Goal: Transaction & Acquisition: Purchase product/service

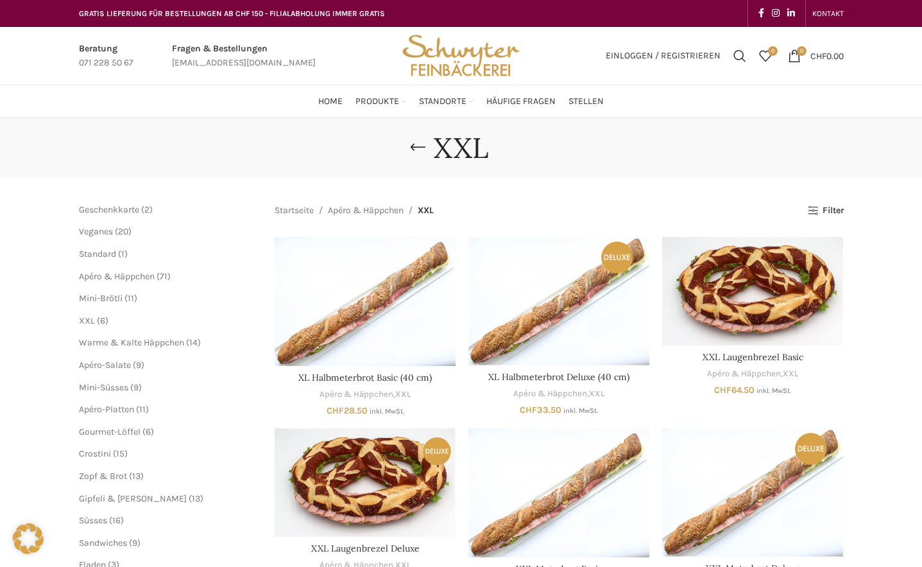
click at [807, 202] on main "Schliessen Geschenkkarte 2 2 Produkte Veganes 20 20 Produkte Standard 1 1 Produ…" at bounding box center [461, 472] width 784 height 588
click at [812, 212] on link "Filter" at bounding box center [825, 210] width 35 height 11
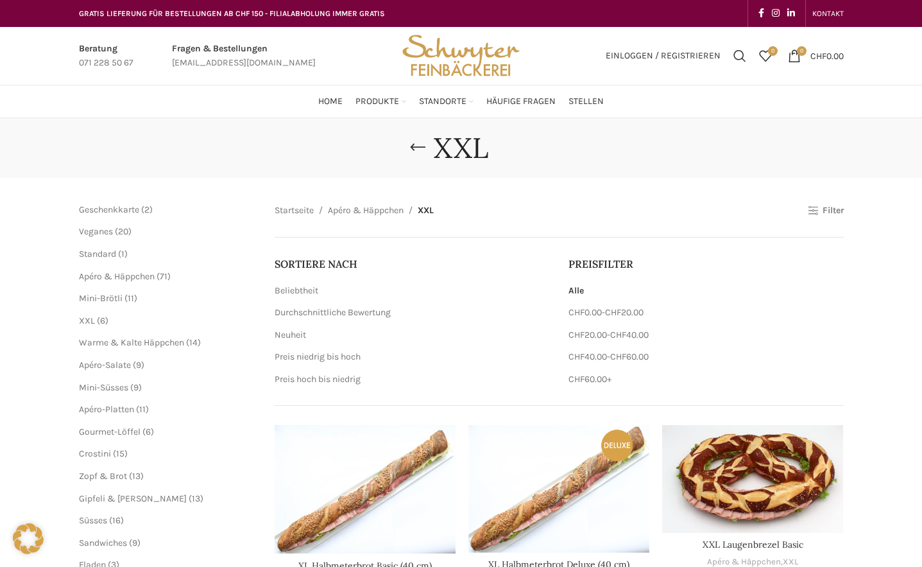
click at [833, 212] on link "Filter" at bounding box center [825, 210] width 35 height 11
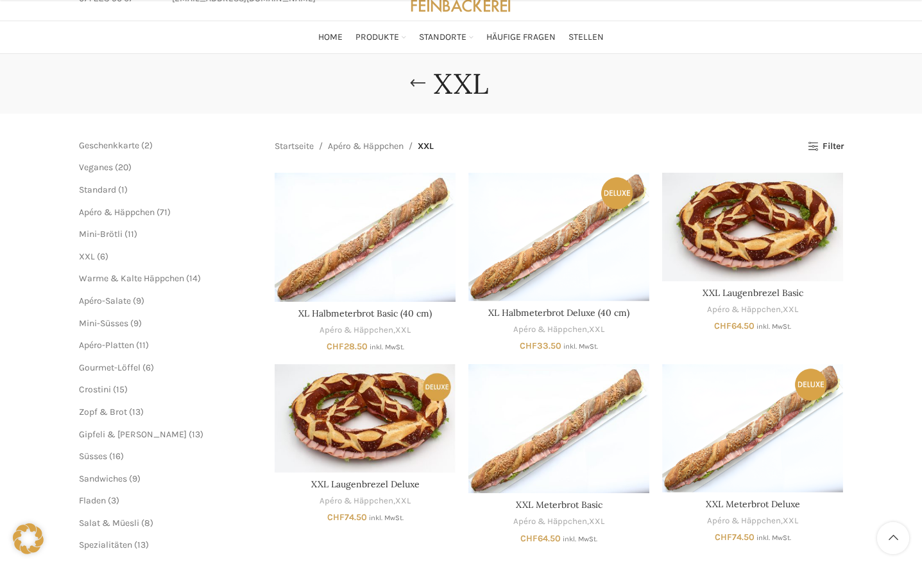
scroll to position [128, 0]
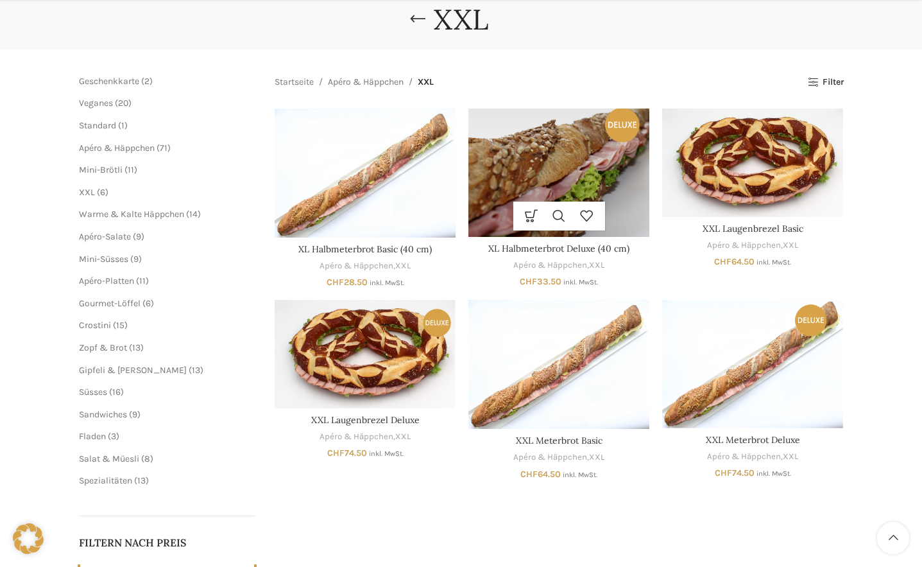
click at [610, 186] on img "XL Halbmeterbrot Deluxe (40 cm)" at bounding box center [558, 172] width 181 height 128
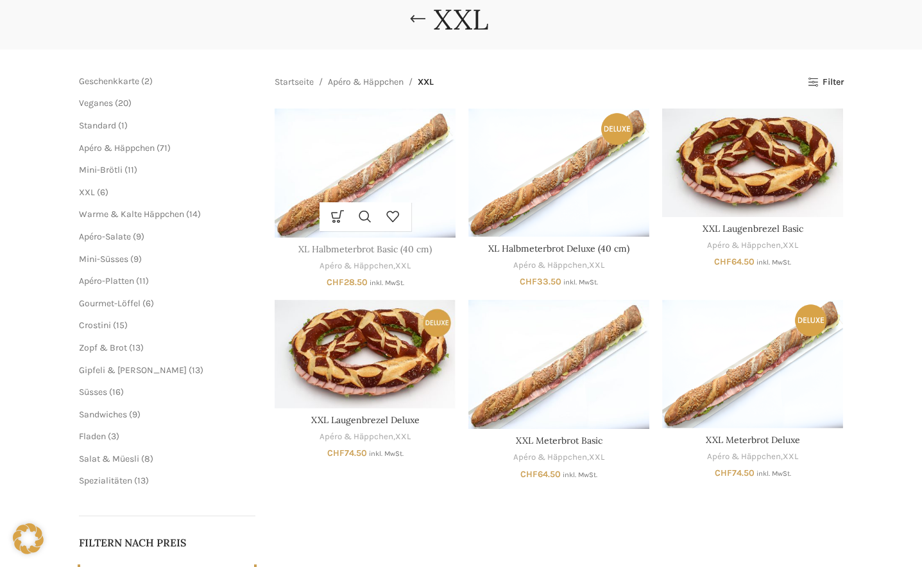
scroll to position [128, 0]
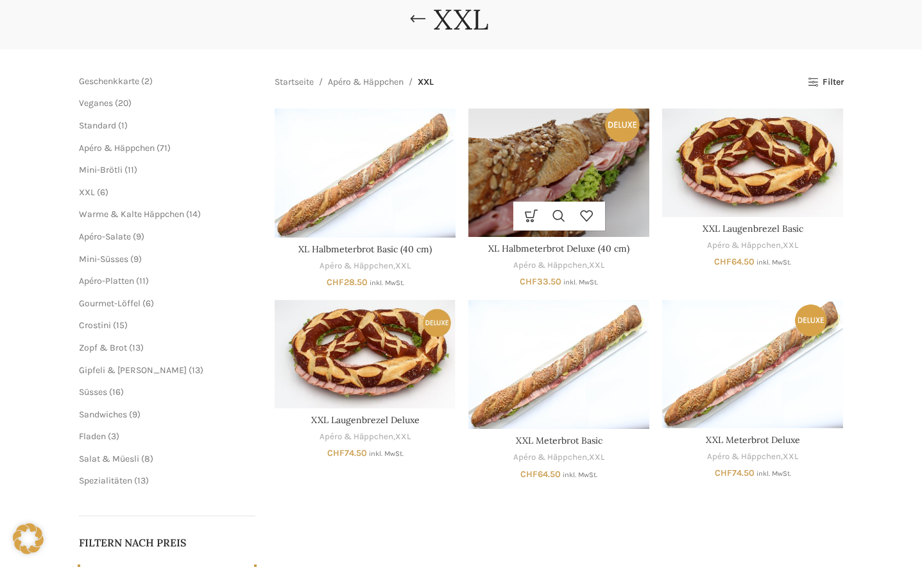
click at [568, 164] on img "XL Halbmeterbrot Deluxe (40 cm)" at bounding box center [558, 172] width 181 height 128
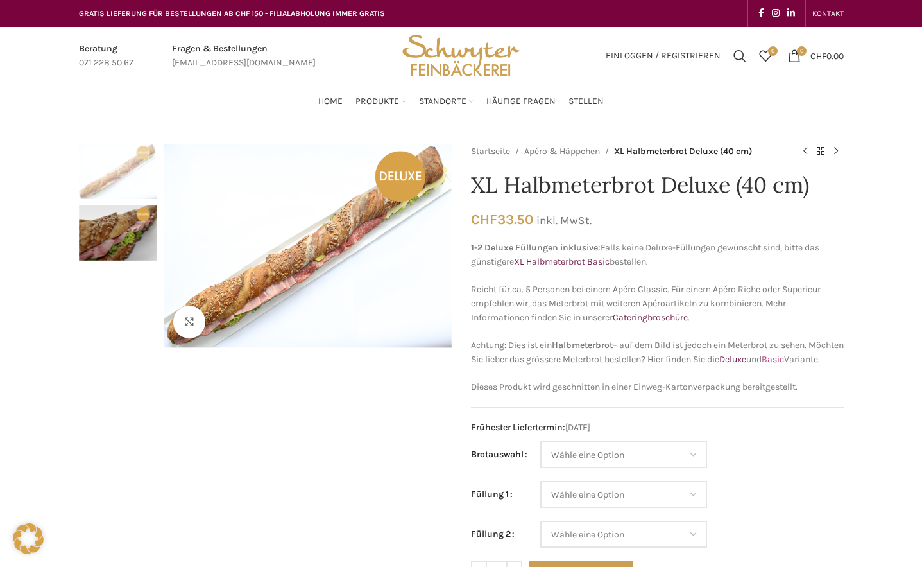
click at [784, 358] on link "Basic" at bounding box center [773, 359] width 22 height 11
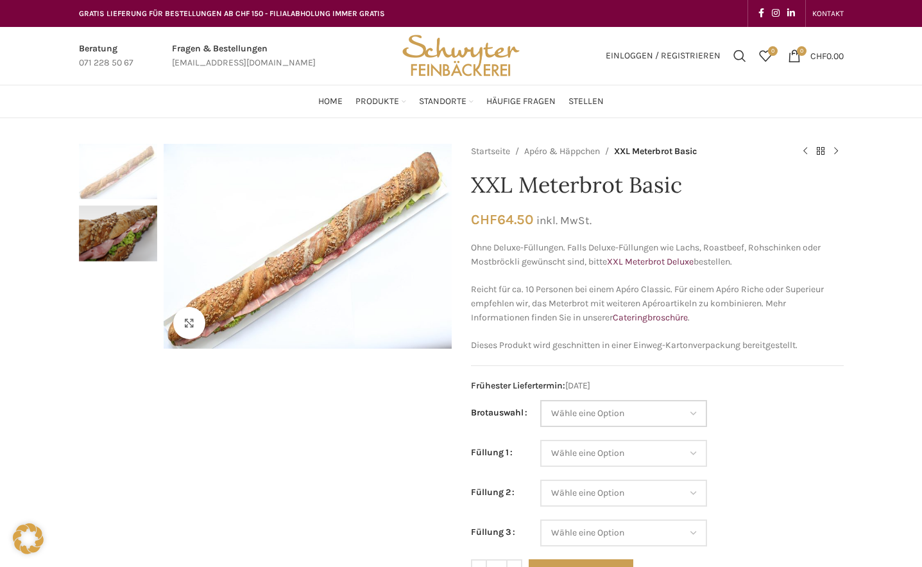
click at [604, 416] on select "Wähle eine Option Baguette Paillasse dunkel Paillasse knusper (Bild) Laugenbagu…" at bounding box center [623, 413] width 167 height 27
select select "Laugenbaguette"
click at [540, 400] on select "Wähle eine Option Baguette Paillasse dunkel Paillasse knusper (Bild) Laugenbagu…" at bounding box center [623, 413] width 167 height 27
click at [658, 460] on select "Wähle eine Option Salami Schinken Fleischkäse Trutenschinken Appenzellerkäse Gr…" at bounding box center [623, 453] width 167 height 27
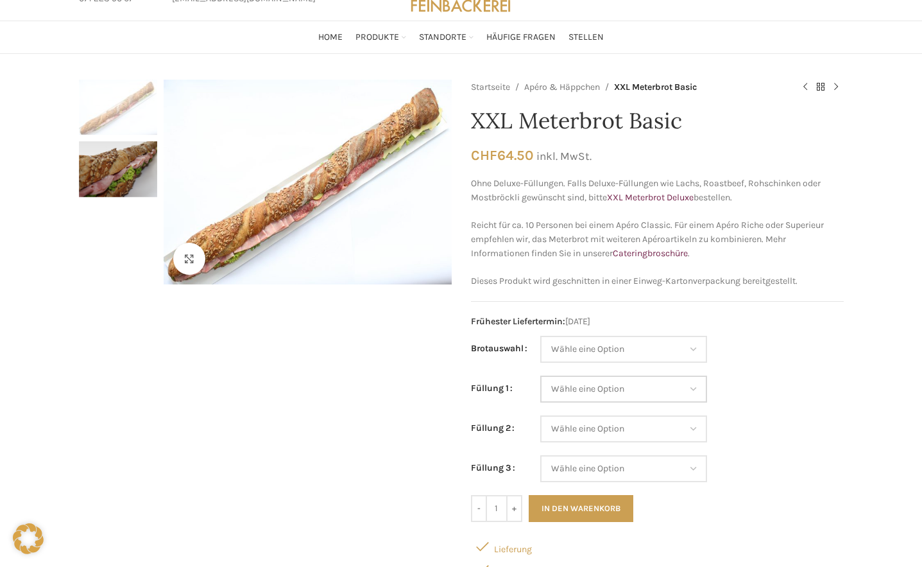
click at [676, 375] on select "Wähle eine Option Salami Schinken Fleischkäse Trutenschinken Appenzellerkäse Gr…" at bounding box center [623, 388] width 167 height 27
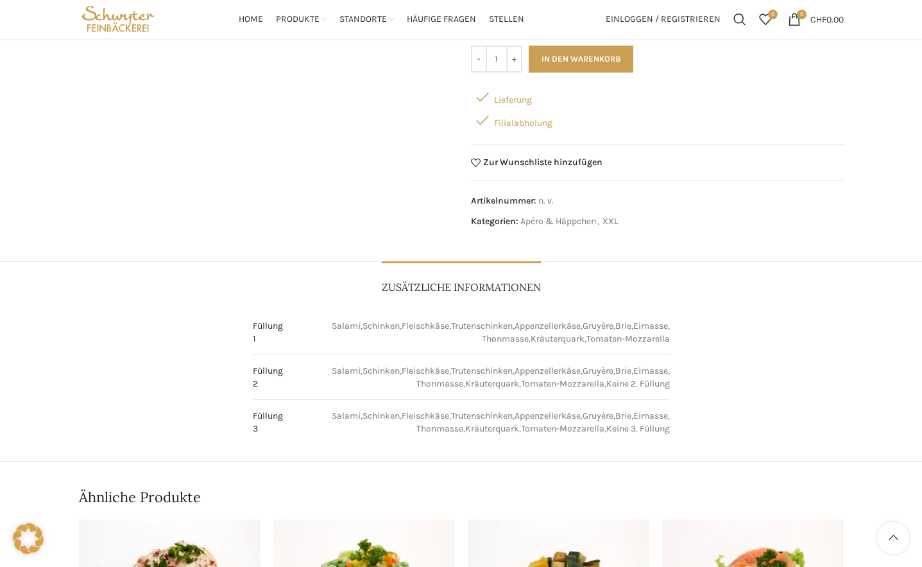
scroll to position [321, 0]
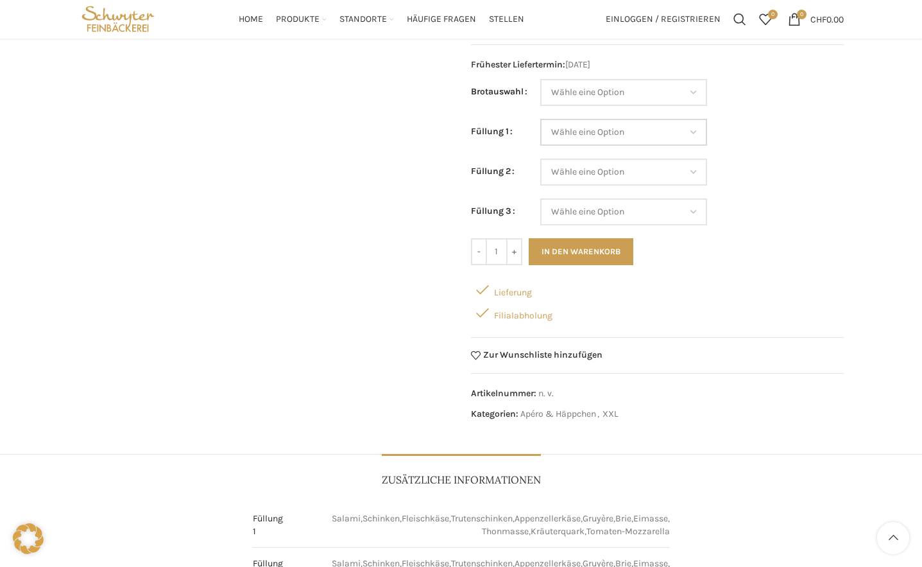
click at [558, 126] on select "Wähle eine Option Salami Schinken Fleischkäse Trutenschinken Appenzellerkäse Gr…" at bounding box center [623, 132] width 167 height 27
click at [540, 119] on select "Wähle eine Option Salami Schinken Fleischkäse Trutenschinken Appenzellerkäse Gr…" at bounding box center [623, 132] width 167 height 27
select select "Schinken"
click at [577, 173] on select "Wähle eine Option Salami Schinken Fleischkäse Trutenschinken Appenzellerkäse Gr…" at bounding box center [623, 171] width 167 height 27
select select "Eimasse"
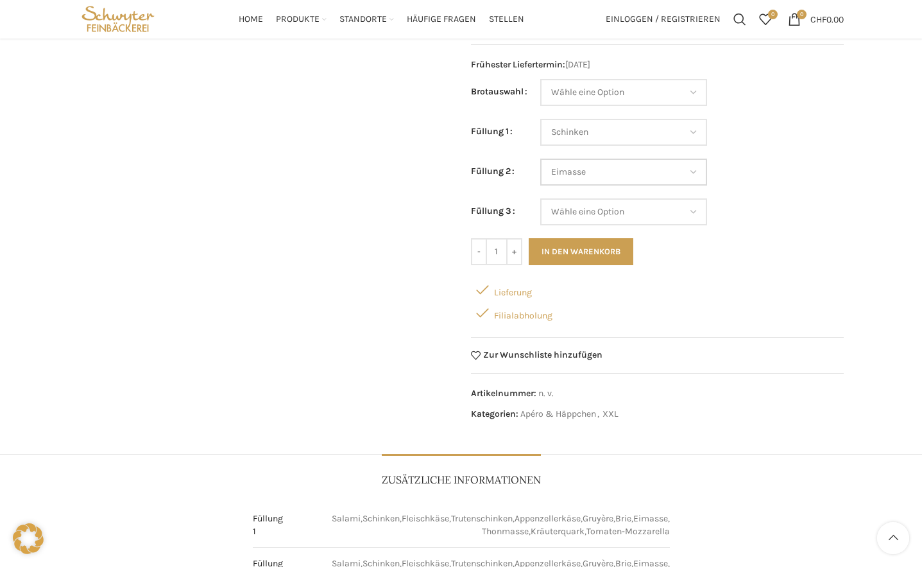
click at [540, 158] on select "Wähle eine Option Salami Schinken Fleischkäse Trutenschinken Appenzellerkäse Gr…" at bounding box center [623, 171] width 167 height 27
select select "Schinken"
select select "Eimasse"
click at [601, 217] on select "Wähle eine Option Salami Schinken Fleischkäse Trutenschinken Appenzellerkäse Gr…" at bounding box center [623, 211] width 167 height 27
select select "Fleischkäse"
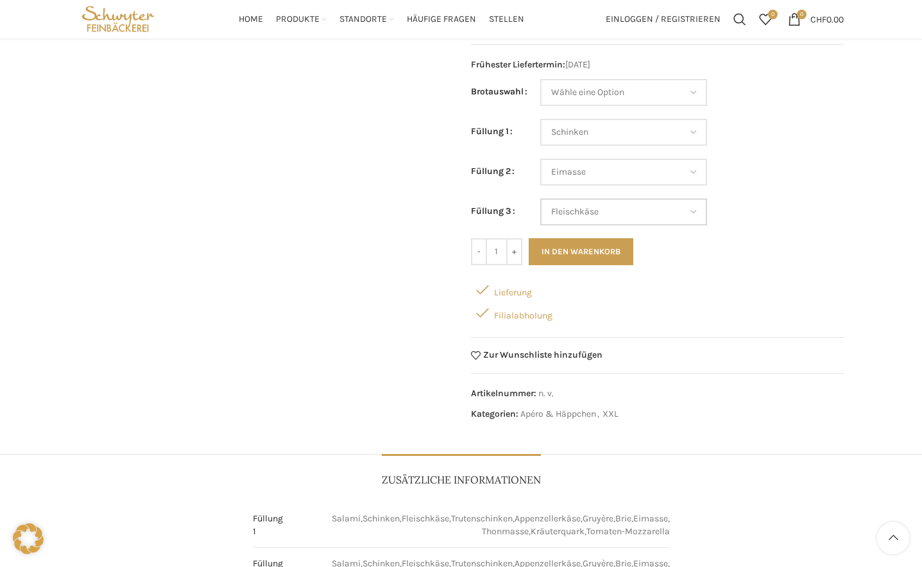
click at [540, 198] on select "Wähle eine Option Salami Schinken Fleischkäse Trutenschinken Appenzellerkäse Gr…" at bounding box center [623, 211] width 167 height 27
select select "Schinken"
select select "Eimasse"
select select "Fleischkäse"
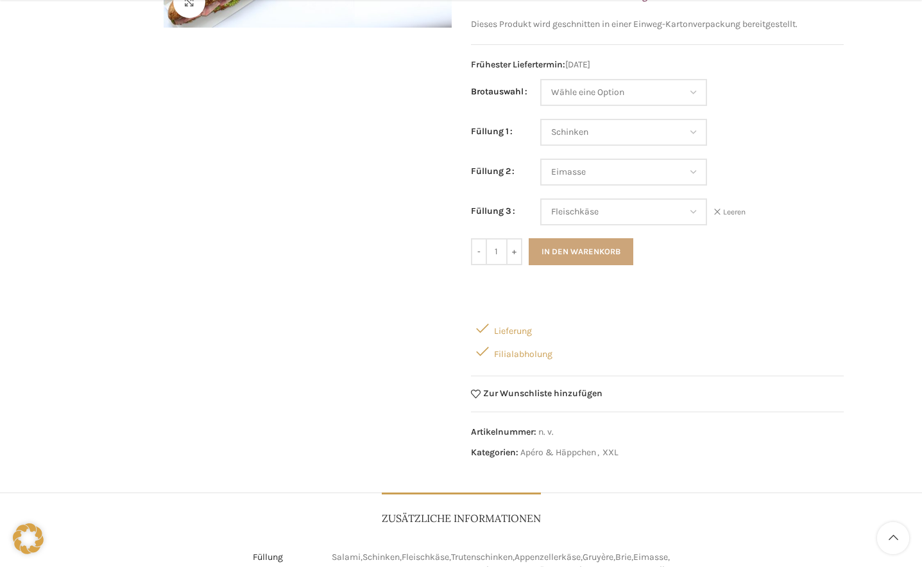
click at [613, 254] on button "In den Warenkorb" at bounding box center [581, 251] width 105 height 27
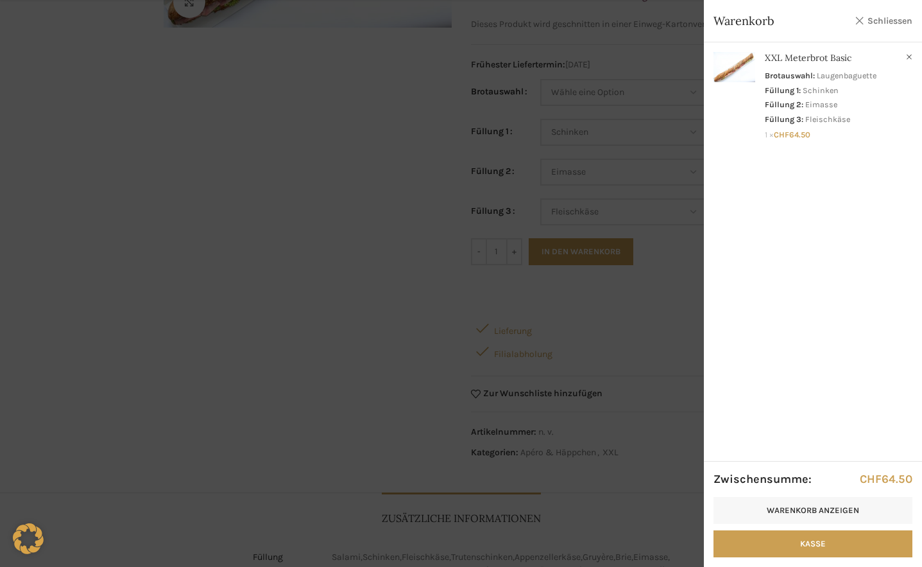
click at [879, 26] on link "Schliessen" at bounding box center [884, 21] width 58 height 16
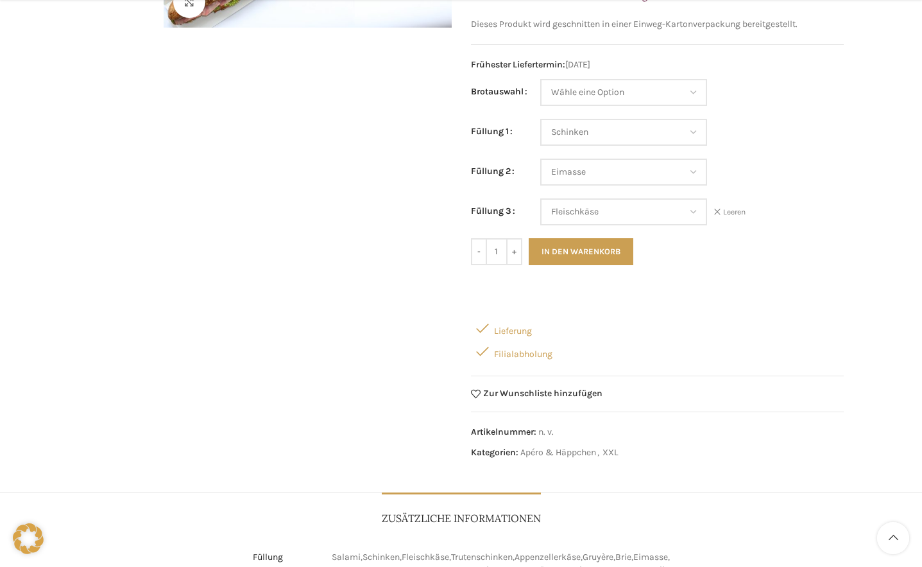
scroll to position [0, 0]
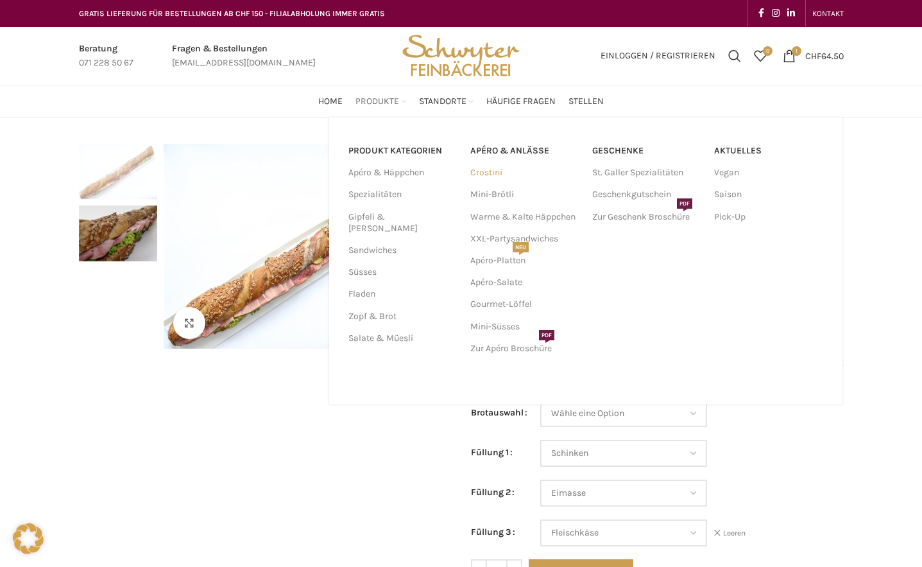
click at [499, 176] on link "Crostini" at bounding box center [524, 173] width 109 height 22
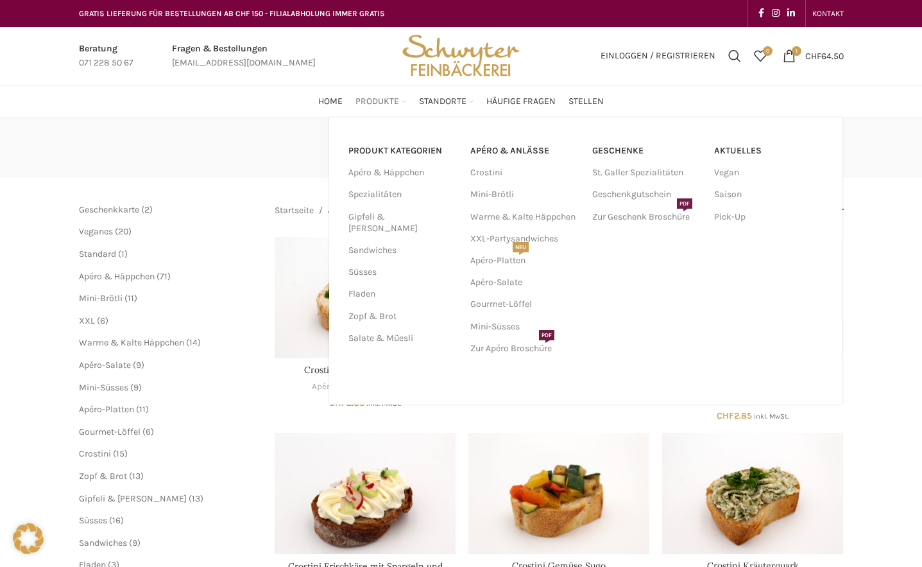
click at [380, 117] on div "PRODUKT KATEGORIEN Apéro & Häppchen Spezialitäten Gipfeli & Brötli Sandwiches S…" at bounding box center [585, 260] width 513 height 287
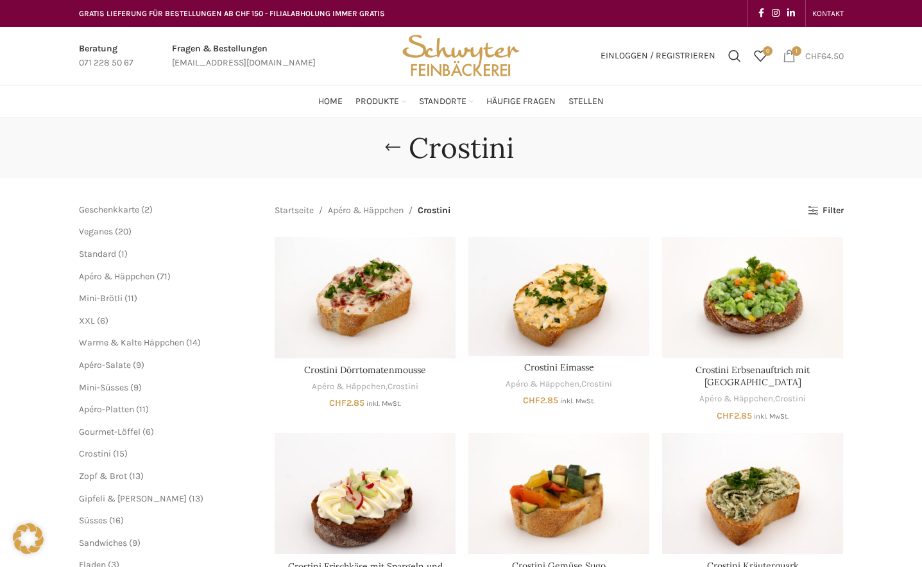
click at [817, 61] on span "CHF" at bounding box center [813, 55] width 16 height 11
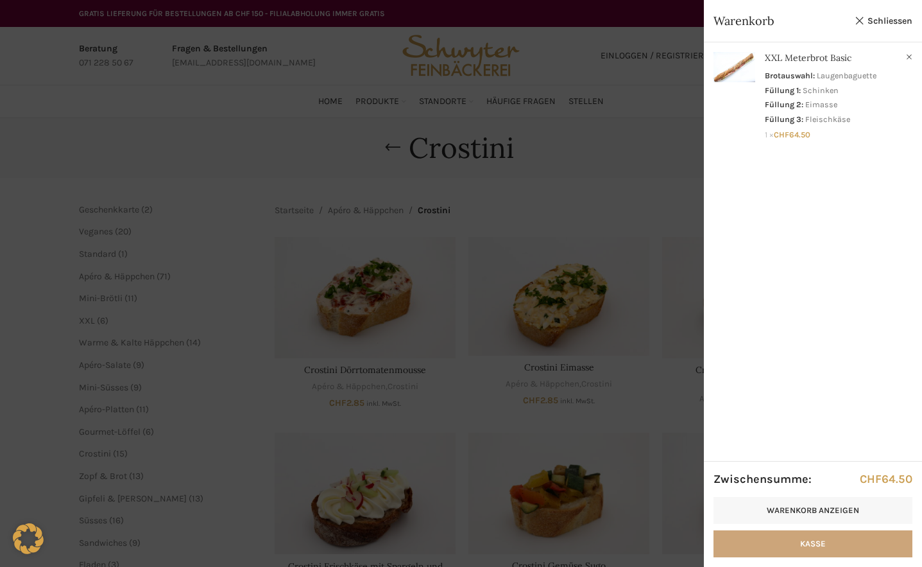
click at [823, 544] on link "Kasse" at bounding box center [812, 543] width 199 height 27
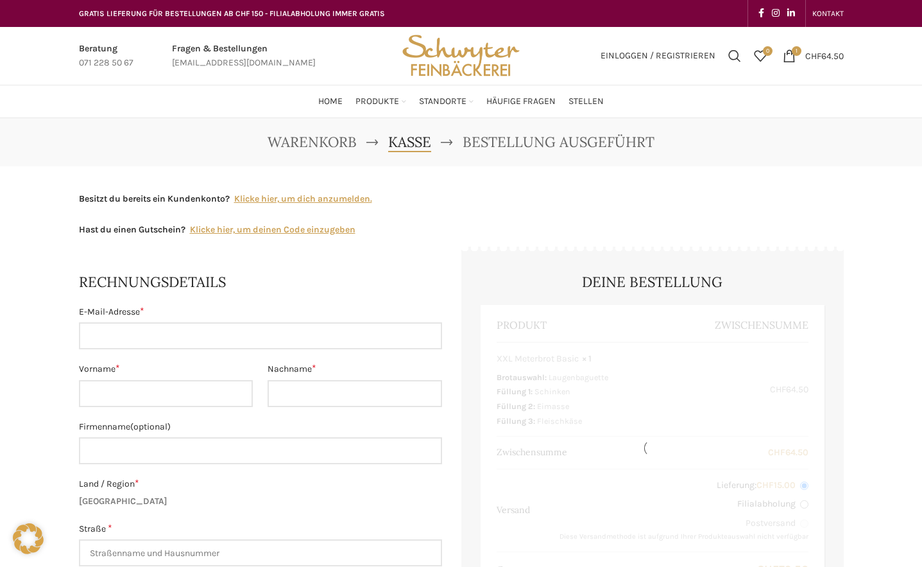
select select "SG"
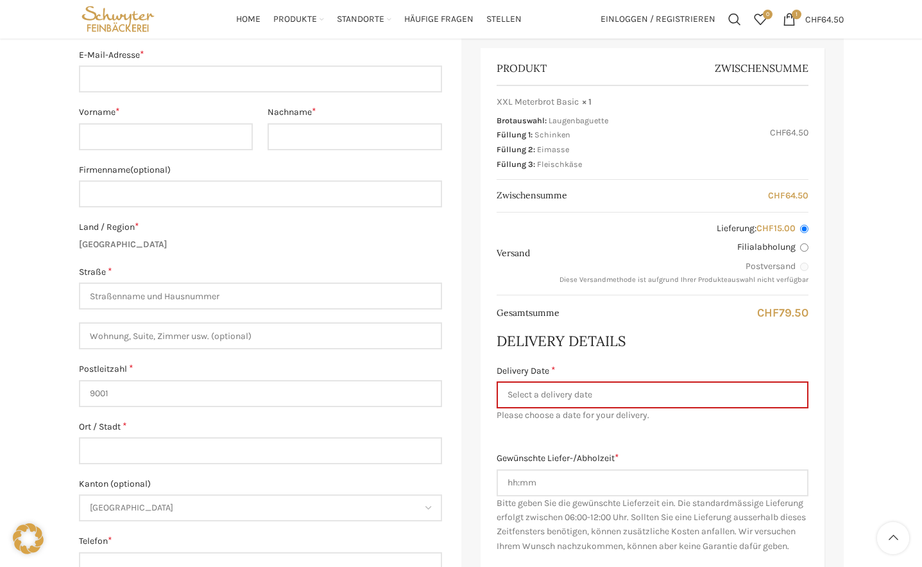
scroll to position [128, 0]
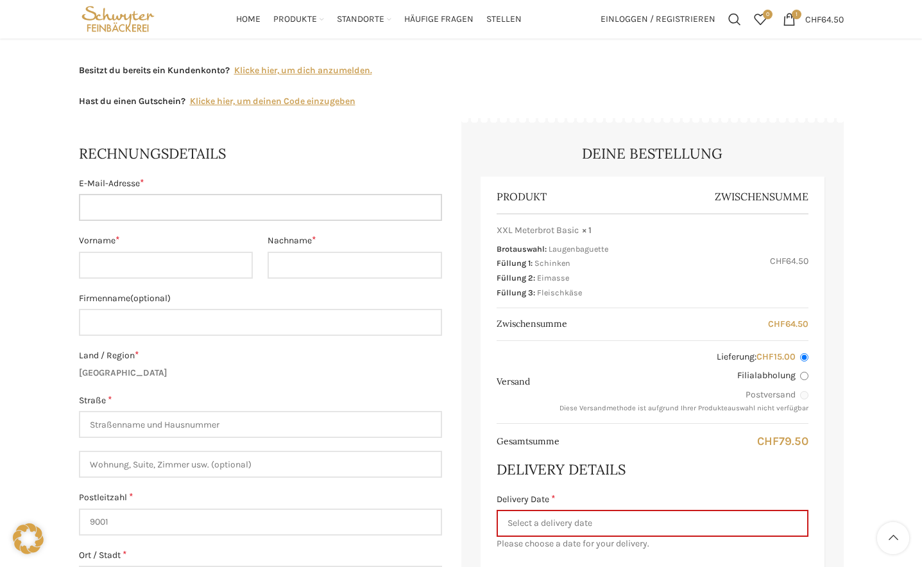
click at [145, 203] on input "E-Mail-Adresse *" at bounding box center [260, 207] width 363 height 27
type input "vanessa.kappeler@h-och.ch"
type input "Kappeler"
type input "Vanessa"
type input "+41714943825"
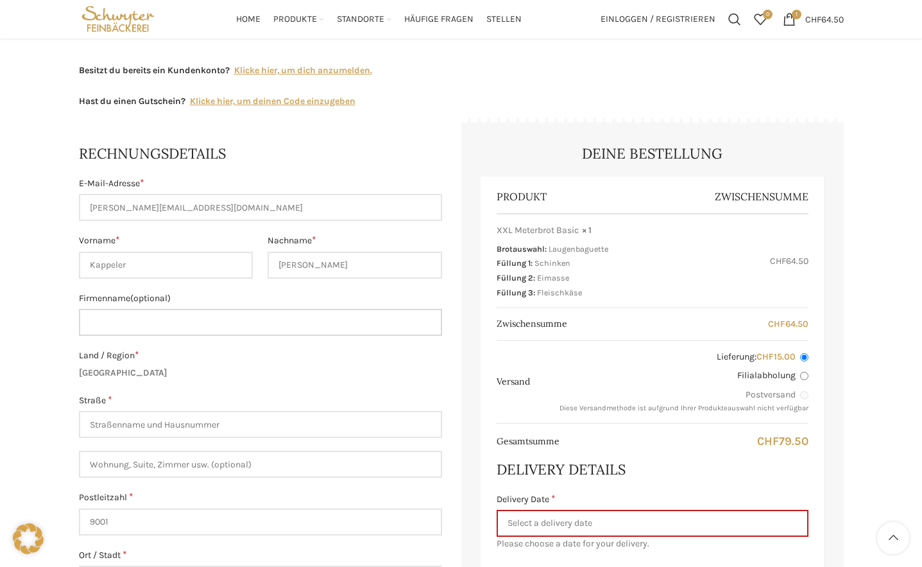
click at [186, 327] on input "Firmenname (optional)" at bounding box center [260, 322] width 363 height 27
type input "H-OCH Nuklearmedizin"
click at [232, 214] on input "vanessa.kappeler@h-och.ch" at bounding box center [260, 207] width 363 height 27
click at [176, 209] on input "vanessa.kappeler@h-ochch." at bounding box center [260, 207] width 363 height 27
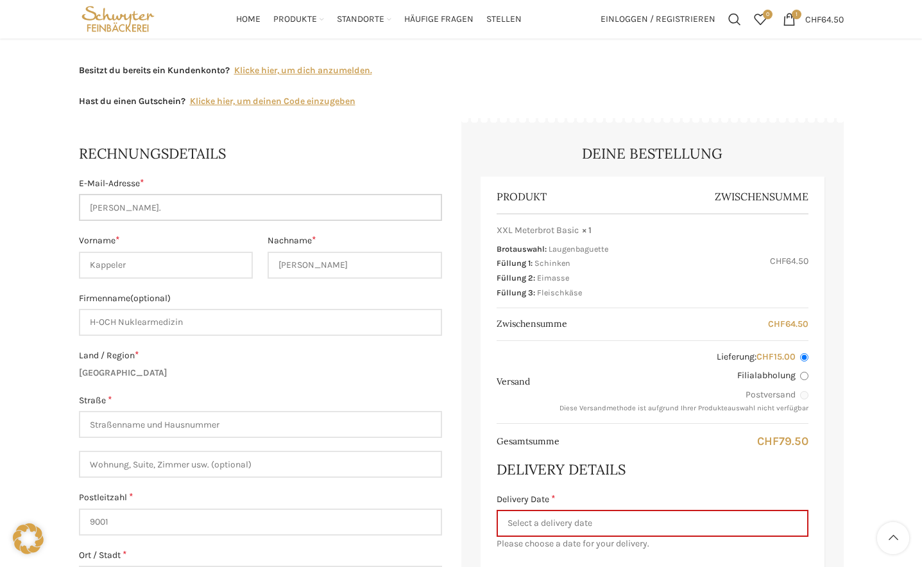
drag, startPoint x: 173, startPoint y: 209, endPoint x: 416, endPoint y: 232, distance: 244.8
click at [416, 232] on div "E-Mail-Adresse * vanessa.kappeler@h-ochch. Vorname * Kappeler Nachname * Vaness…" at bounding box center [260, 441] width 363 height 531
type input "vanessa.kappeler@hotmail.com"
click at [173, 326] on input "H-OCH Nuklearmedizin" at bounding box center [260, 322] width 363 height 27
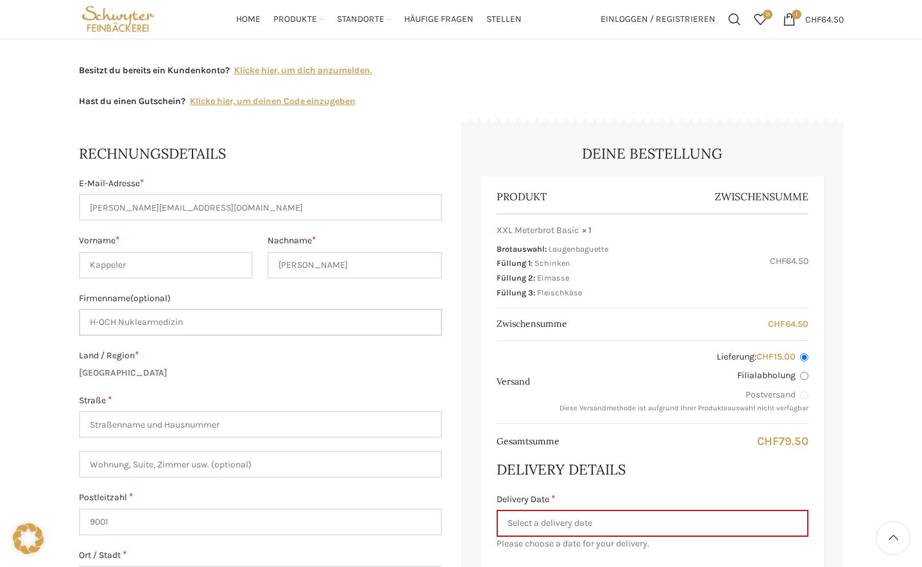
click at [173, 326] on input "H-OCH Nuklearmedizin" at bounding box center [260, 322] width 363 height 27
click at [137, 418] on input "Straße *" at bounding box center [260, 424] width 363 height 27
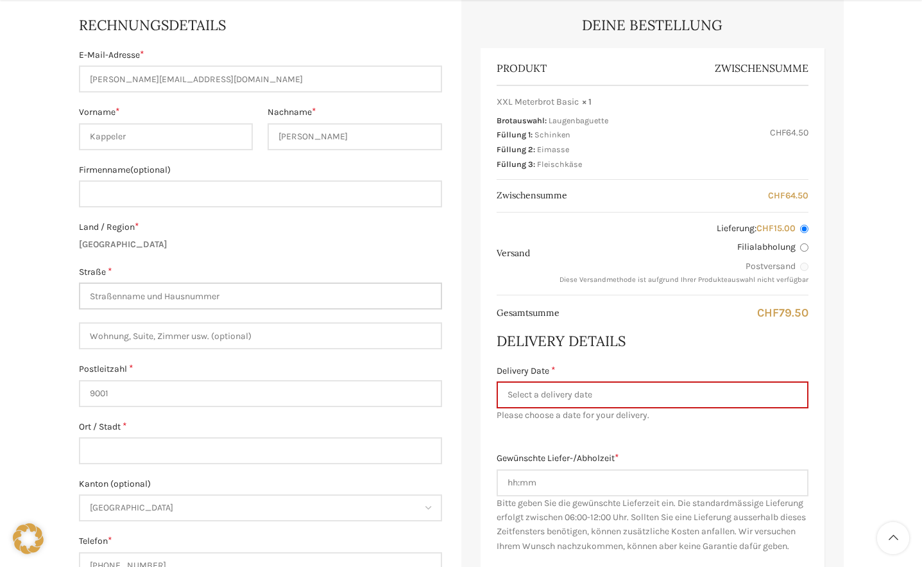
scroll to position [321, 0]
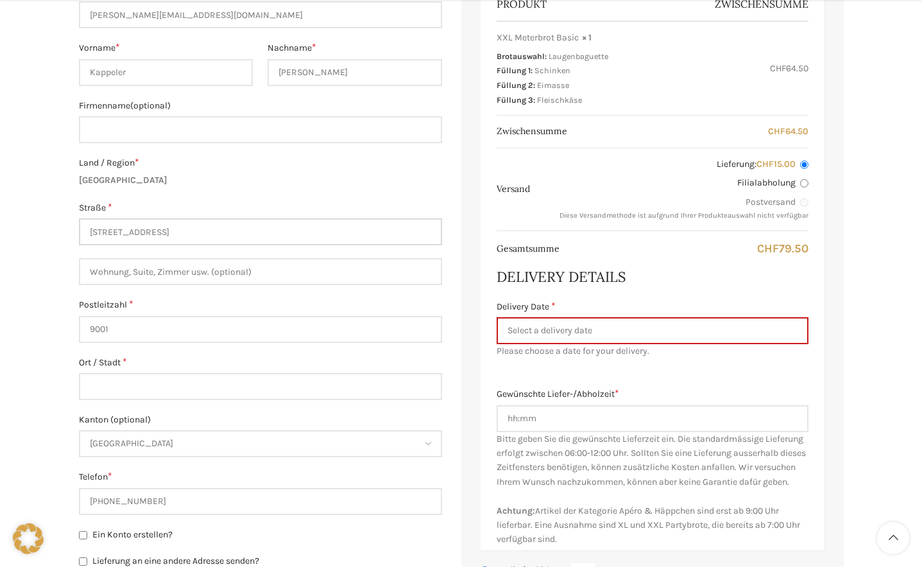
type input "Näfenackerstrasse 3"
type input "9000"
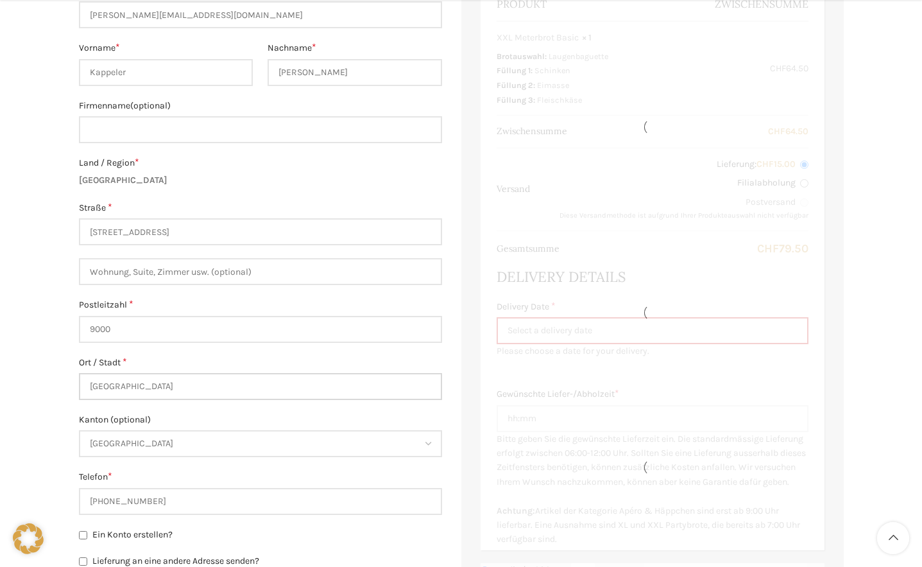
scroll to position [513, 0]
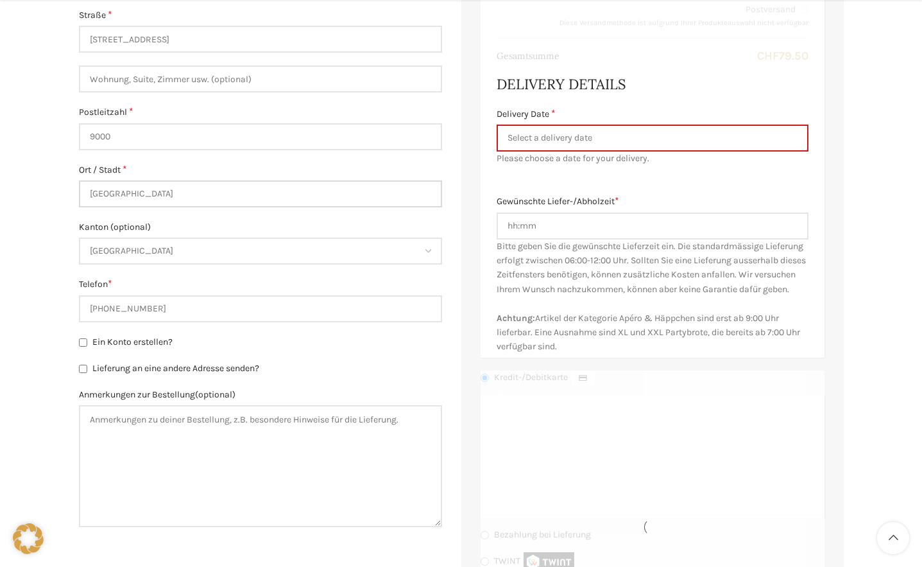
type input "St. Gallen"
drag, startPoint x: 161, startPoint y: 313, endPoint x: -54, endPoint y: 305, distance: 215.1
click at [0, 305] on html "GRATIS LIEFERUNG FÜR BESTELLUNGEN AB CHF 150 - FILIALABHOLUNG IMMER GRATIS KONT…" at bounding box center [461, 242] width 922 height 1510
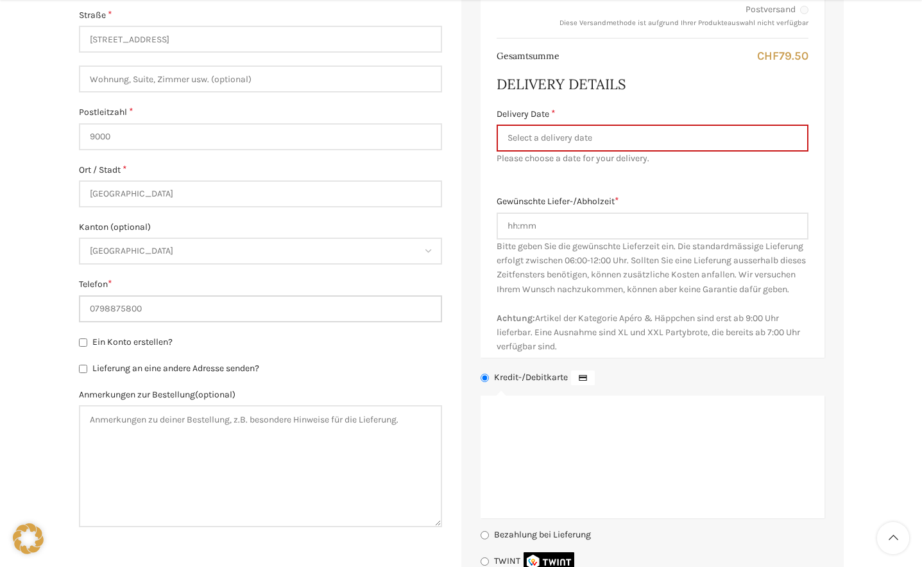
type input "0798875800"
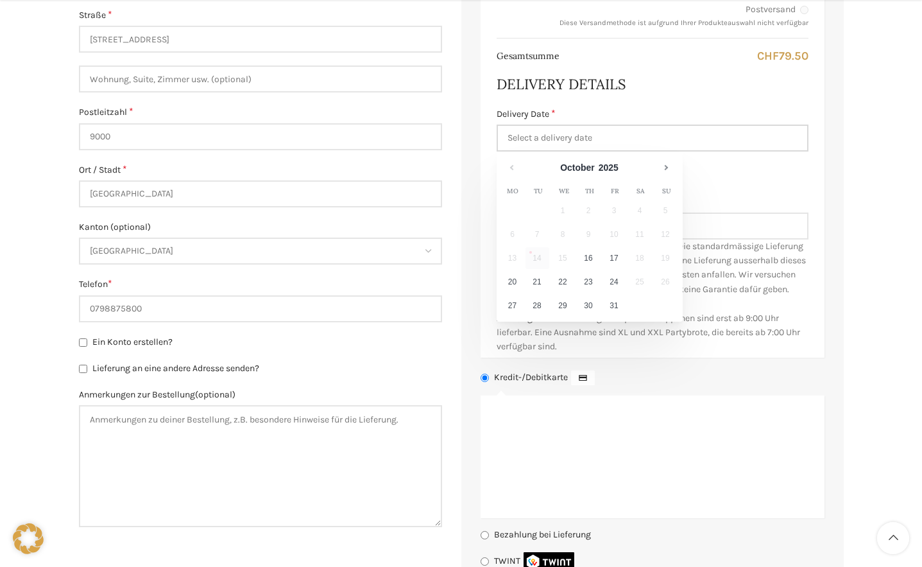
click at [561, 135] on input "Delivery Date *" at bounding box center [653, 137] width 312 height 27
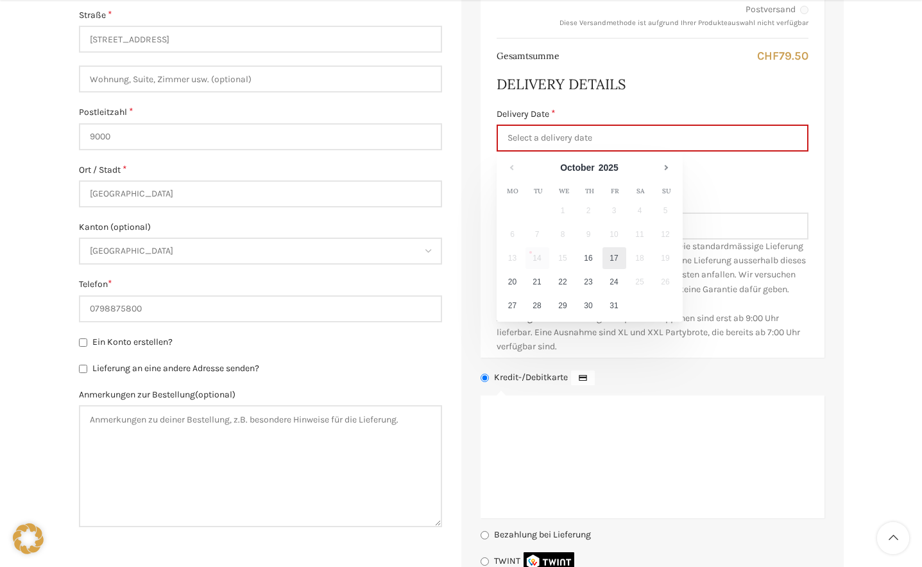
click at [613, 252] on link "17" at bounding box center [614, 258] width 24 height 22
type input "17.10.2025"
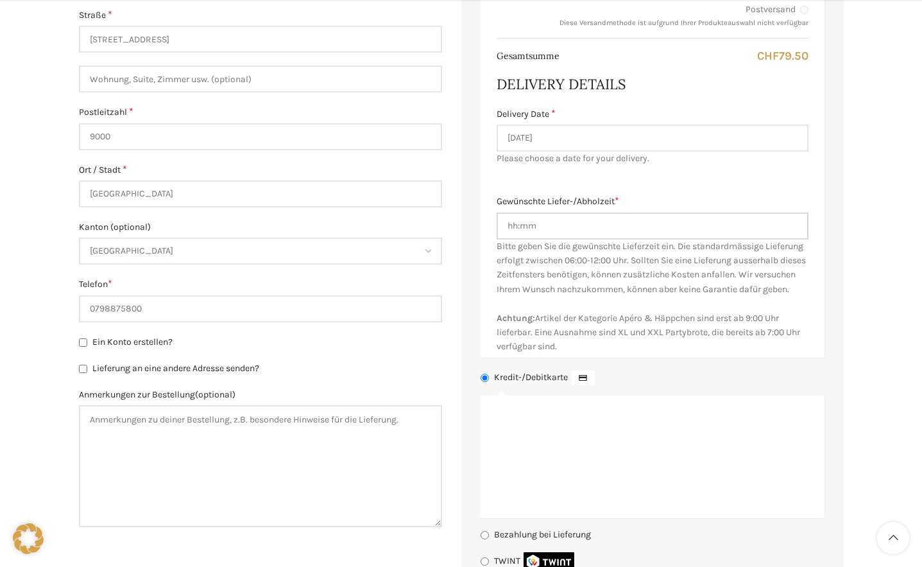
click at [529, 232] on input "Gewünschte Liefer-/Abholzeit *" at bounding box center [653, 225] width 312 height 27
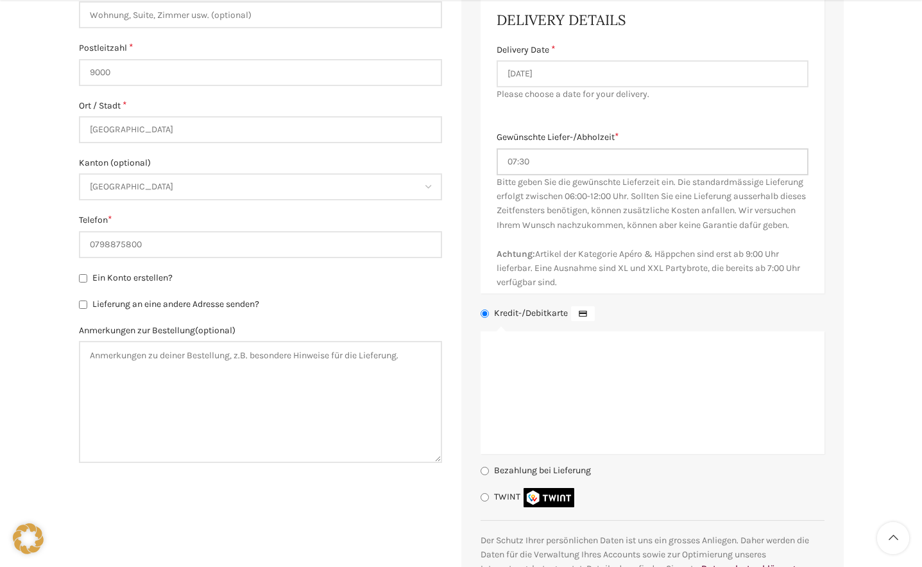
type input "07:30"
click at [85, 300] on input "Lieferung an eine andere Adresse senden?" at bounding box center [83, 304] width 8 height 8
checkbox input "true"
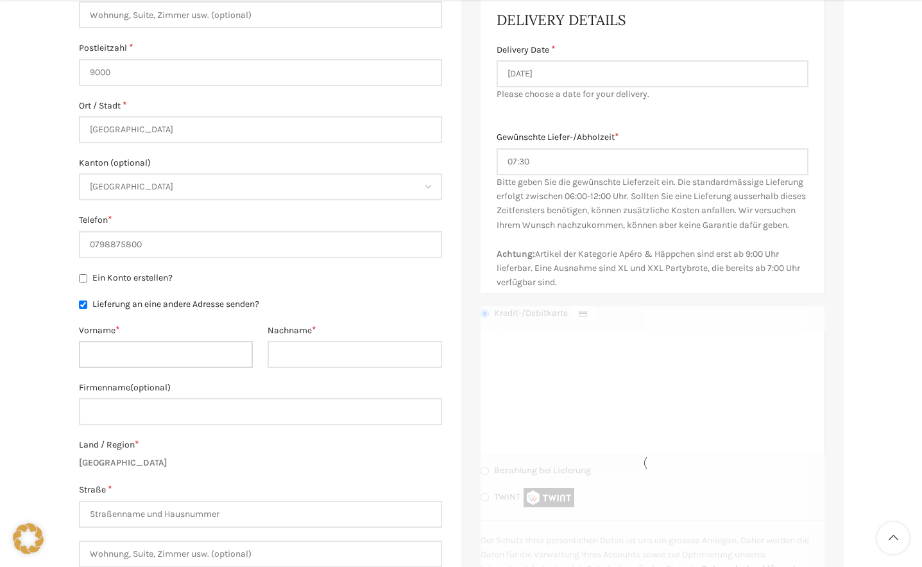
click at [103, 348] on input "Vorname *" at bounding box center [166, 354] width 175 height 27
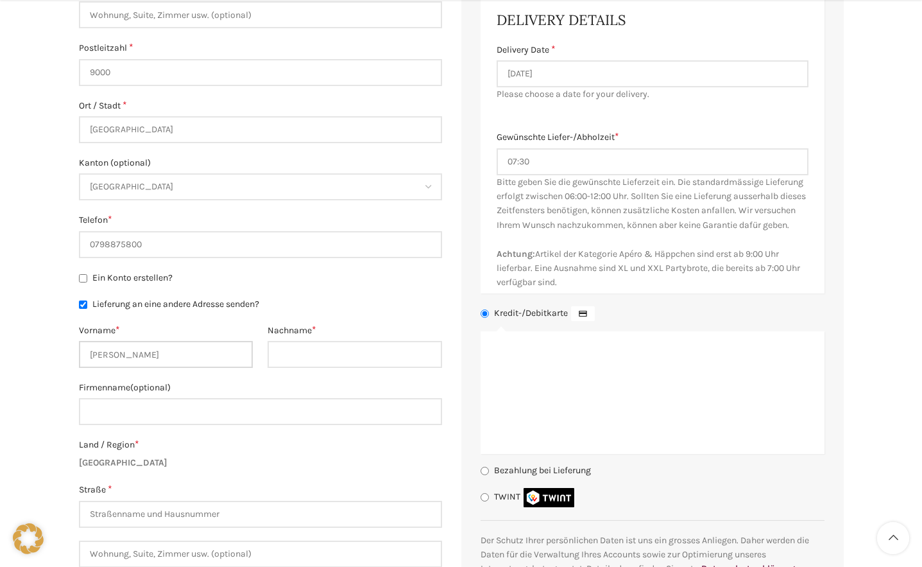
type input "Vanessa"
type input "Kappeler"
type input "H"
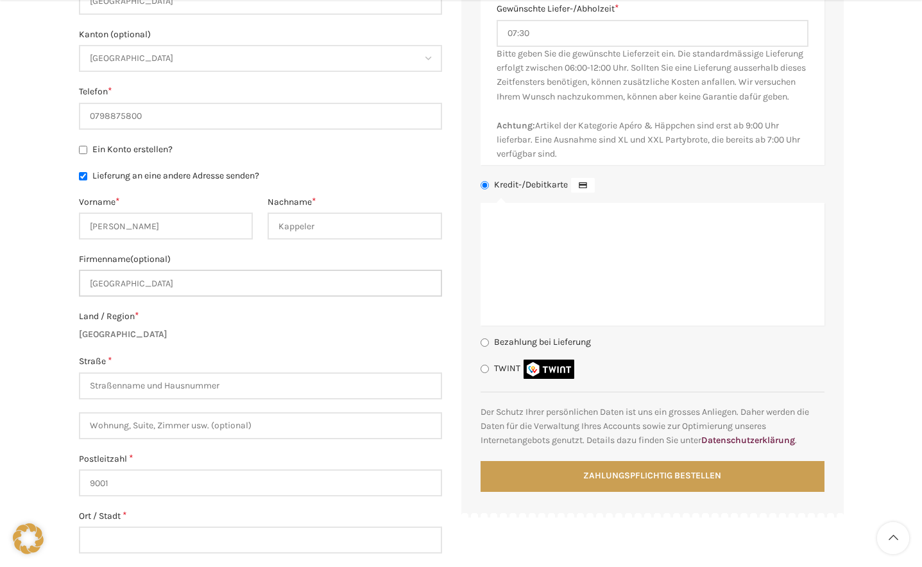
scroll to position [770, 0]
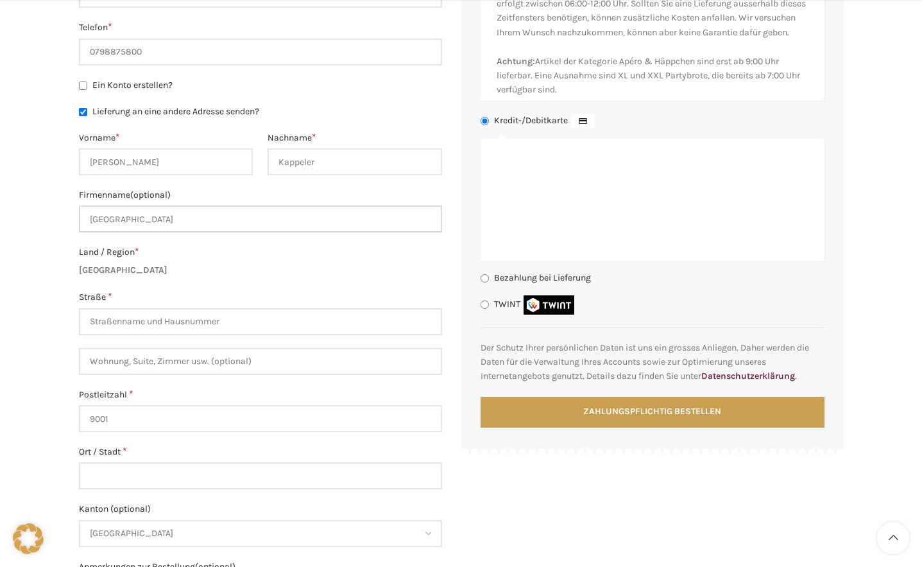
type input "Kantosspital St. Gallen"
click at [124, 417] on input "9001" at bounding box center [260, 418] width 363 height 27
type input "9007"
click at [150, 475] on input "Ort / Stadt *" at bounding box center [260, 475] width 363 height 27
type input "St. Gallen"
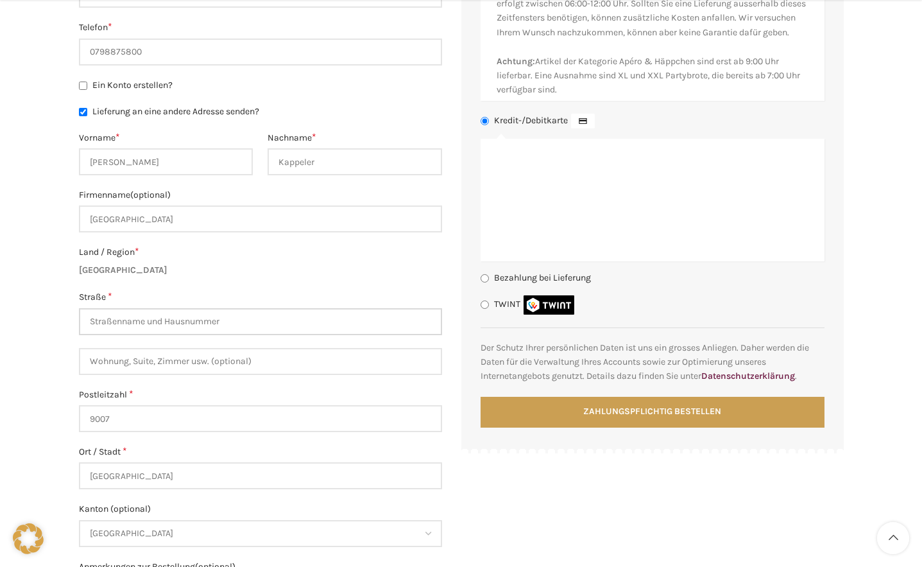
click at [160, 323] on input "Straße *" at bounding box center [260, 321] width 363 height 27
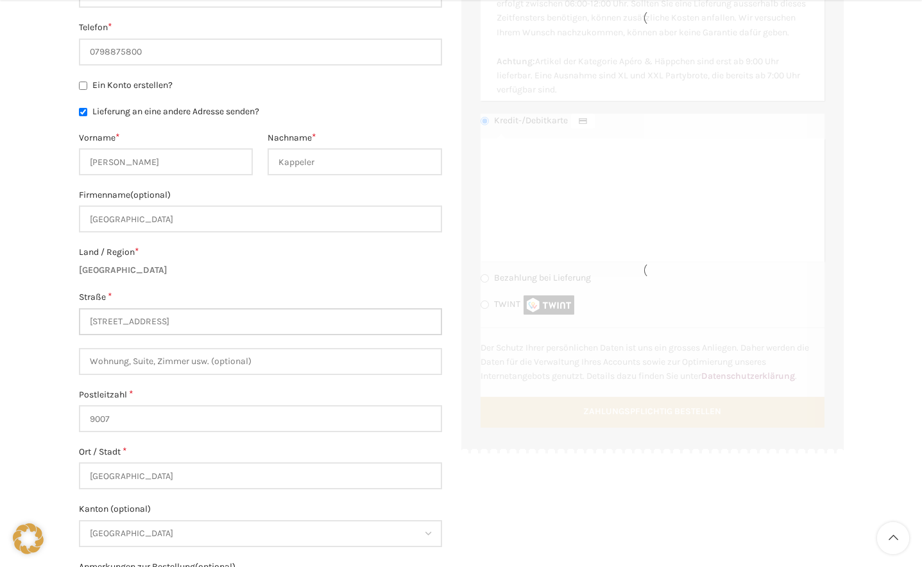
type input "Rorschacherstrasse 95"
click at [161, 357] on input "Wohnung, Suite, Zimmer usw. (optional)" at bounding box center [260, 361] width 363 height 27
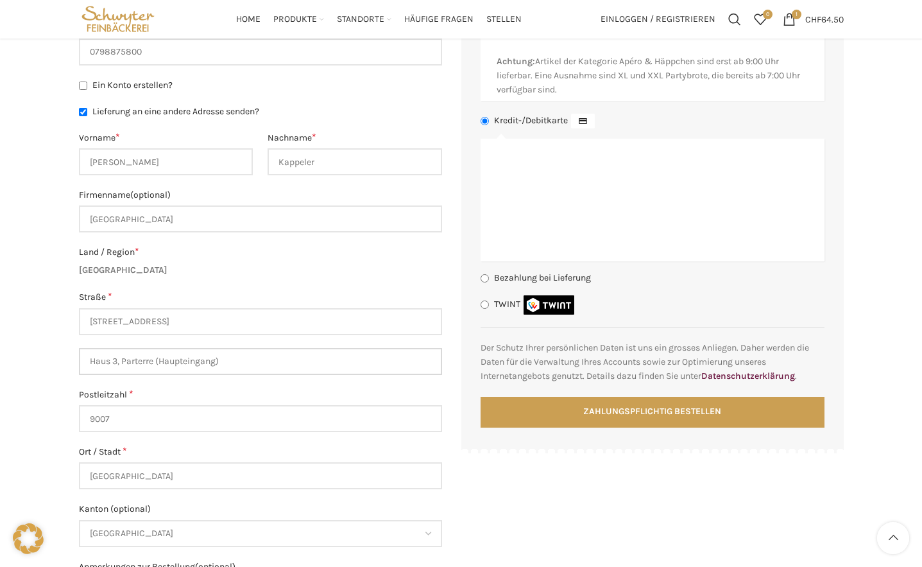
type input "Haus 3, Parterre (Haupteingang)"
drag, startPoint x: 189, startPoint y: 228, endPoint x: -88, endPoint y: 228, distance: 277.2
click at [0, 228] on html "GRATIS LIEFERUNG FÜR BESTELLUNGEN AB CHF 150 - FILIALABHOLUNG IMMER GRATIS KONT…" at bounding box center [461, 118] width 922 height 1776
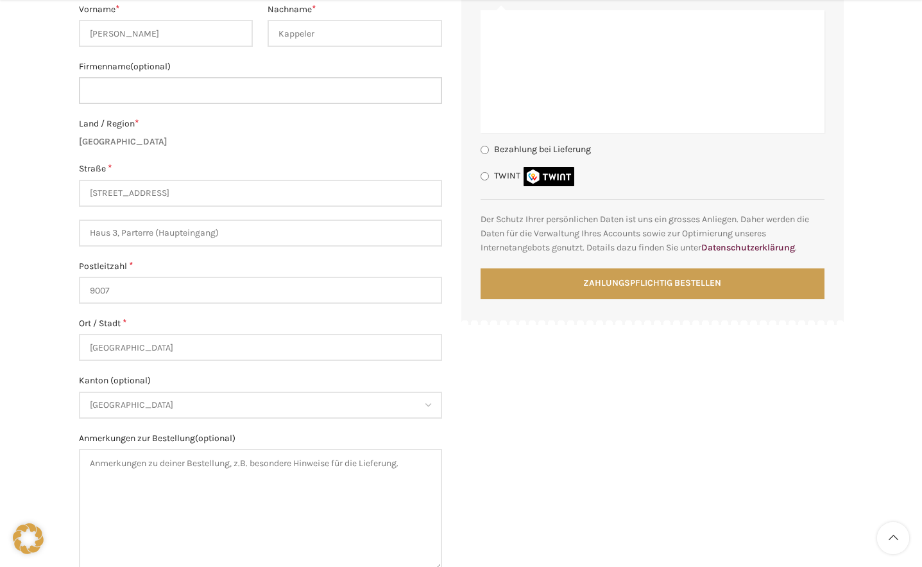
scroll to position [1027, 0]
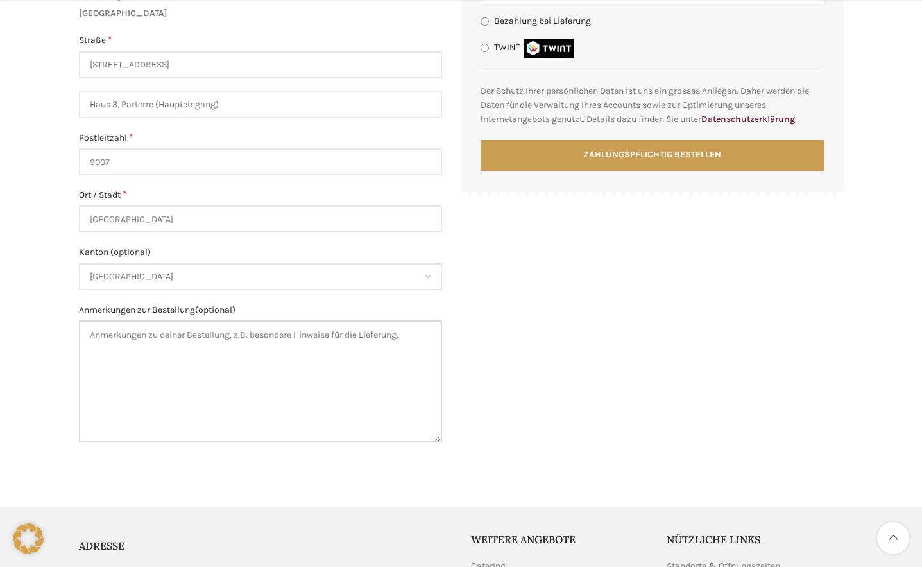
click at [175, 357] on textarea "Anmerkungen zur Bestellung (optional)" at bounding box center [260, 381] width 363 height 122
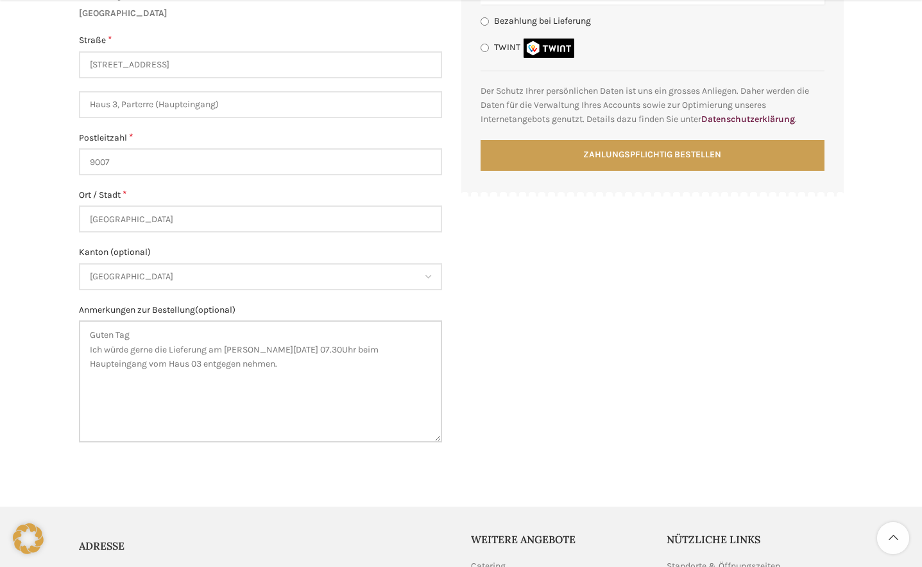
click at [329, 352] on textarea "Guten Tag Ich würde gerne die Lieferung am Freitag, 17.10.25 um 07.30Uhr beim H…" at bounding box center [260, 381] width 363 height 122
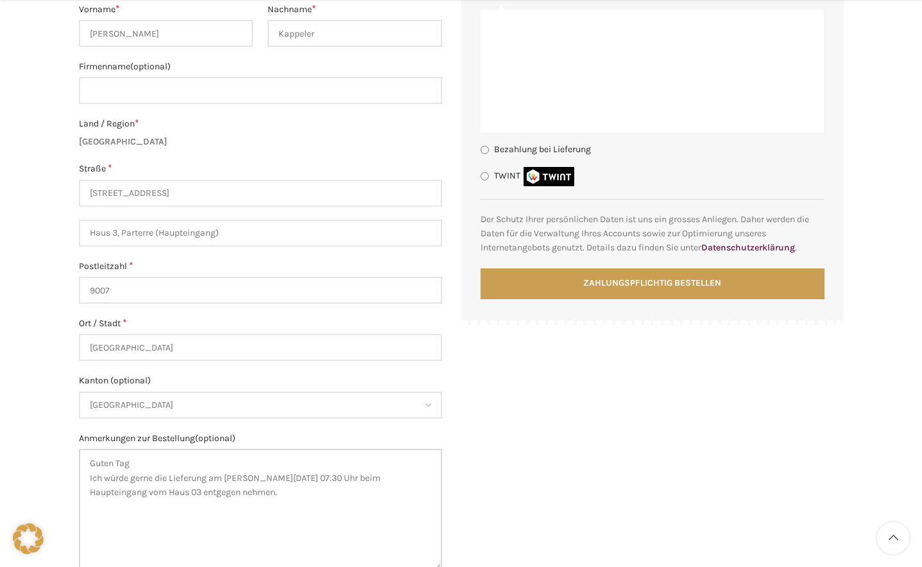
scroll to position [962, 0]
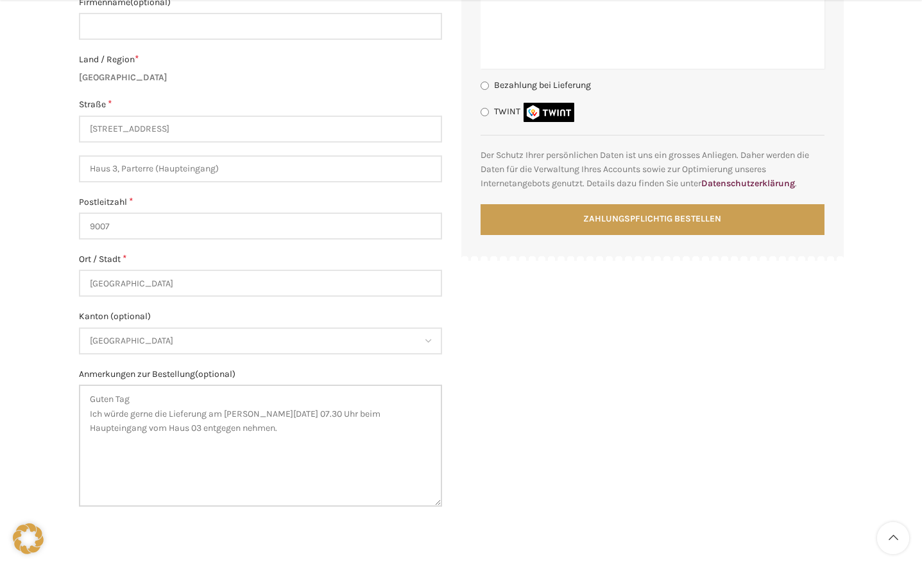
click at [272, 425] on textarea "Guten Tag Ich würde gerne die Lieferung am Freitag, 17.10.25 um 07.30 Uhr beim …" at bounding box center [260, 445] width 363 height 122
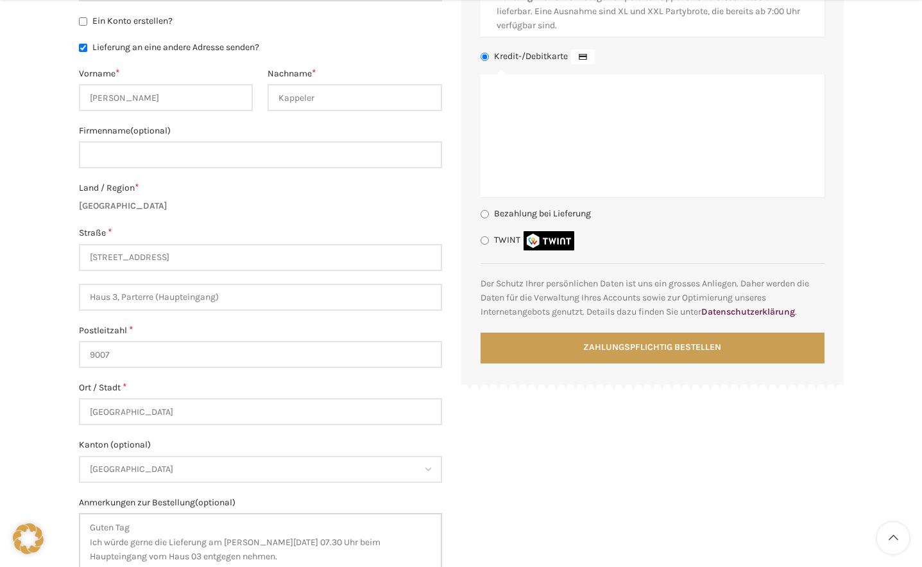
scroll to position [898, 0]
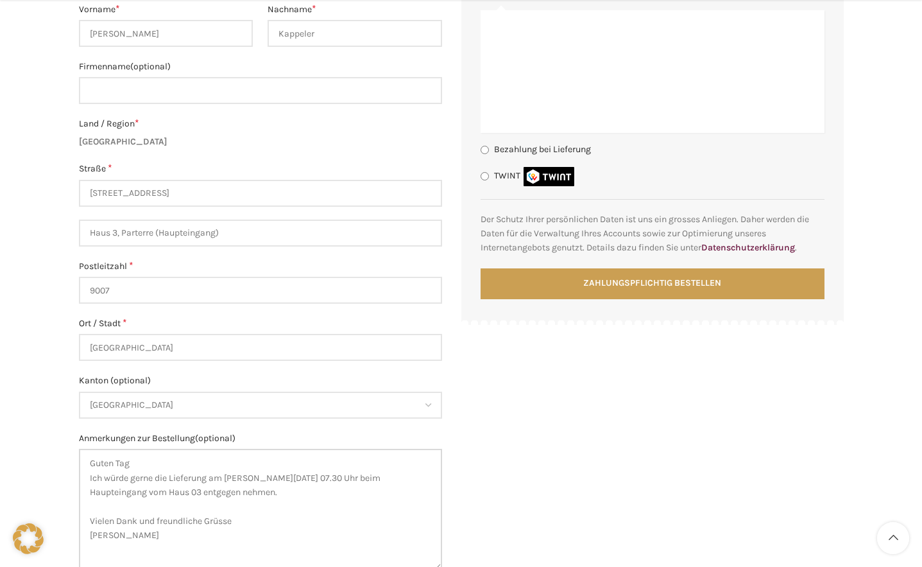
click at [143, 494] on textarea "Guten Tag Ich würde gerne die Lieferung am Freitag, 17.10.25 um 07.30 Uhr beim …" at bounding box center [260, 509] width 363 height 122
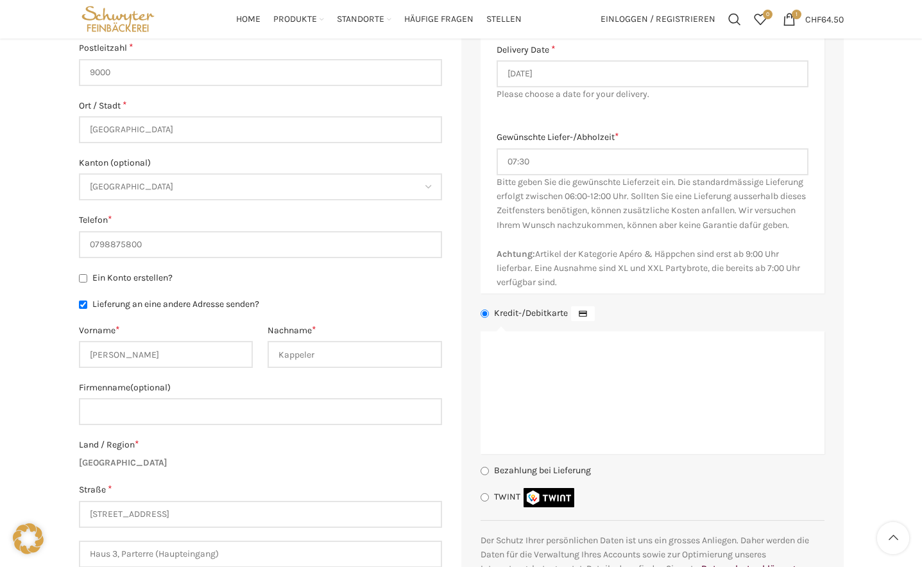
scroll to position [706, 0]
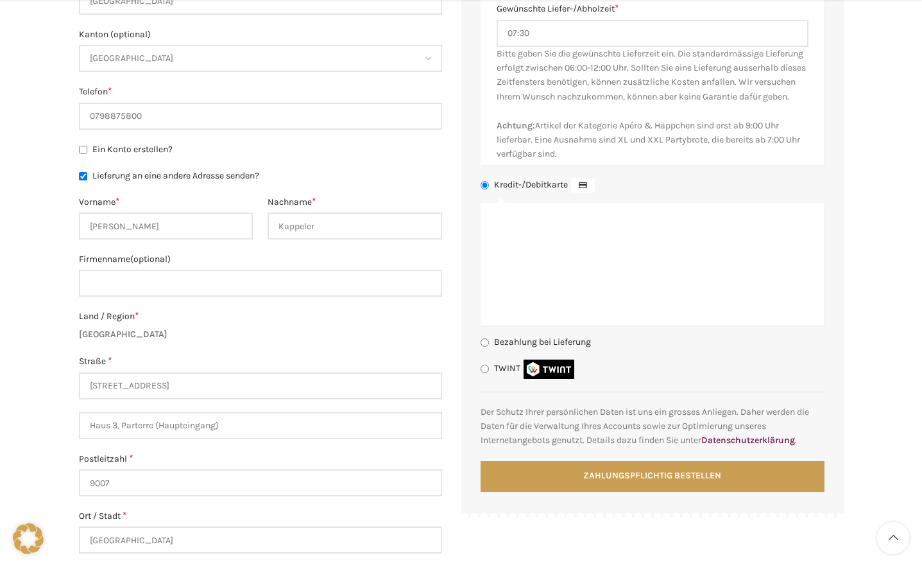
type textarea "Guten Tag Ich würde gerne die Lieferung am Freitag, 17.10.25 um 07.30 Uhr beim …"
click at [506, 373] on label "TWINT" at bounding box center [535, 368] width 83 height 11
click at [489, 373] on input "TWINT" at bounding box center [485, 368] width 8 height 8
radio input "true"
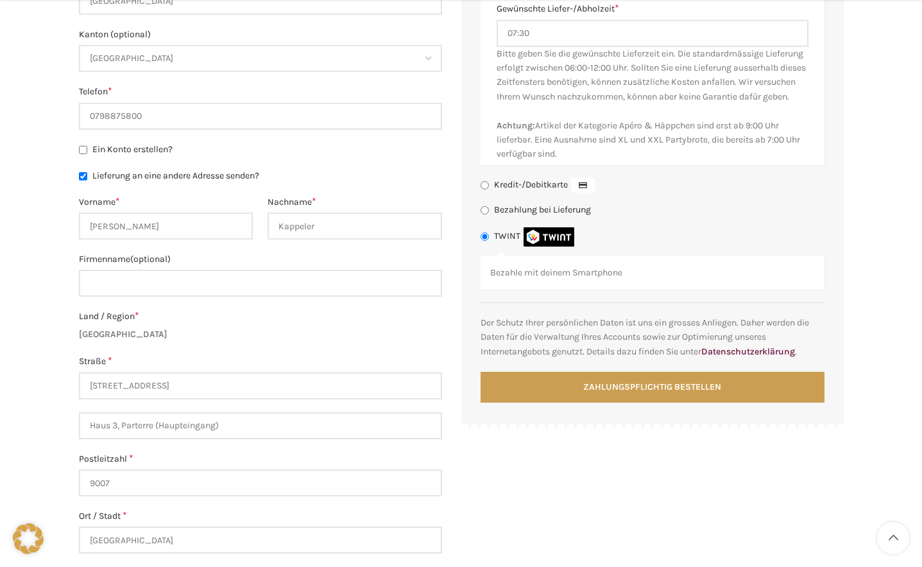
click at [536, 280] on p "Bezahle mit deinem Smartphone" at bounding box center [652, 273] width 325 height 14
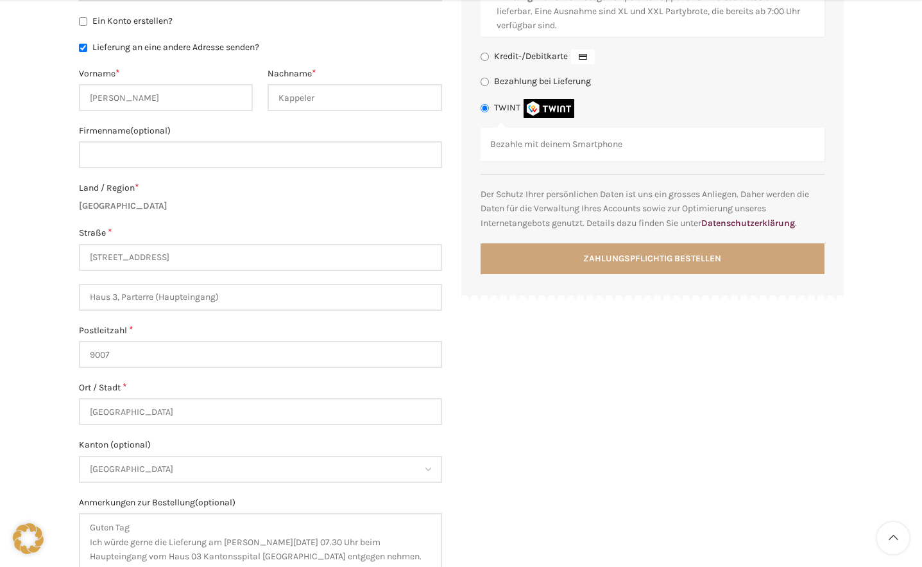
click at [668, 274] on button "Zahlungspflichtig bestellen" at bounding box center [653, 258] width 344 height 31
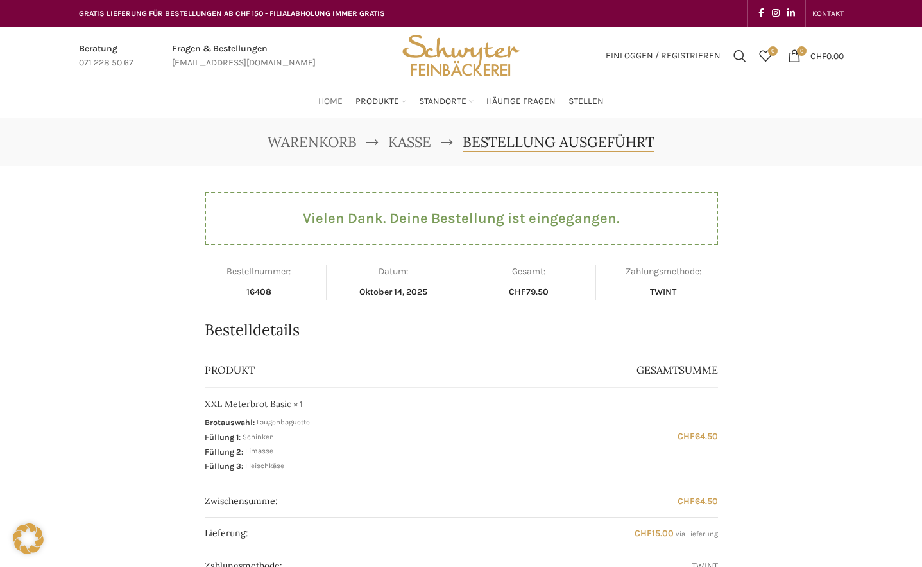
click at [327, 103] on span "Home" at bounding box center [330, 102] width 24 height 12
